Goal: Task Accomplishment & Management: Manage account settings

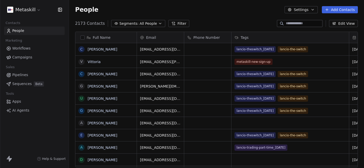
scroll to position [0, 0]
click at [21, 59] on span "Campaigns" at bounding box center [22, 57] width 20 height 5
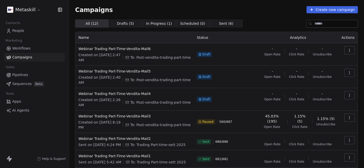
click at [260, 18] on div "Campaigns Create new campaign All ( 12 ) All ( 12 ) Drafts ( 5 ) Drafts ( 5 ) I…" at bounding box center [216, 132] width 283 height 252
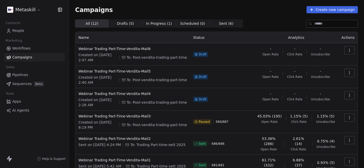
click at [350, 117] on icon "button" at bounding box center [350, 118] width 4 height 4
click at [320, 100] on span "Resume" at bounding box center [317, 98] width 16 height 6
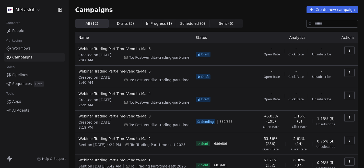
click at [351, 116] on icon "button" at bounding box center [350, 118] width 4 height 4
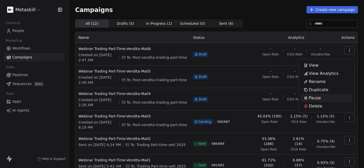
click at [314, 96] on span "Pause" at bounding box center [315, 98] width 12 height 6
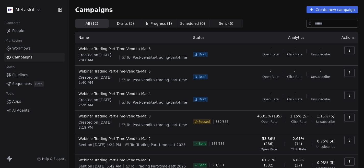
click at [351, 117] on icon "button" at bounding box center [350, 118] width 4 height 4
click at [319, 97] on span "Resume" at bounding box center [317, 98] width 16 height 6
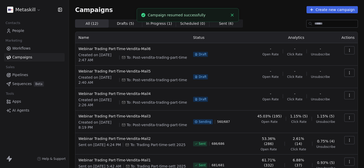
click at [348, 117] on icon "button" at bounding box center [350, 118] width 4 height 4
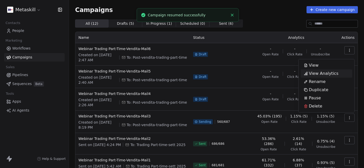
click at [316, 71] on span "View Analytics" at bounding box center [324, 74] width 30 height 6
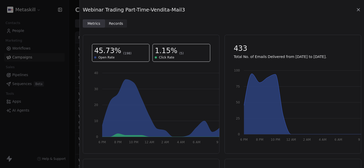
click at [116, 24] on span "Records" at bounding box center [116, 23] width 14 height 5
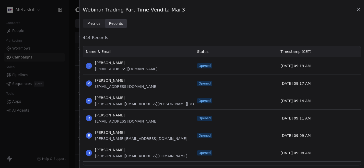
scroll to position [120, 278]
click at [359, 10] on icon at bounding box center [358, 9] width 5 height 5
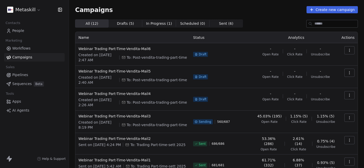
click at [351, 119] on icon "button" at bounding box center [350, 118] width 4 height 4
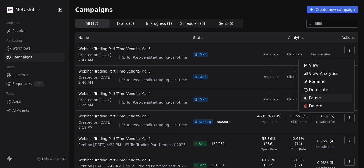
click at [319, 95] on span "Pause" at bounding box center [315, 98] width 12 height 6
